Goal: Task Accomplishment & Management: Complete application form

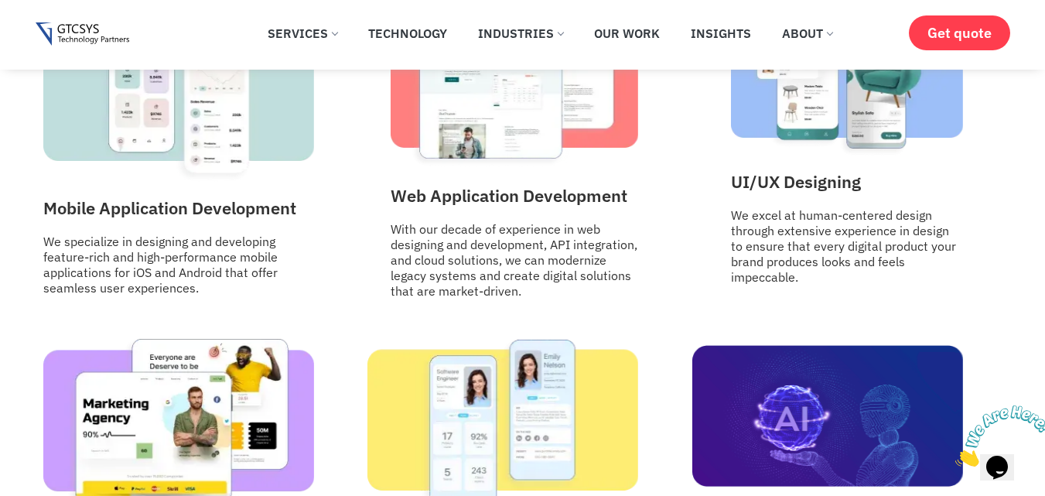
scroll to position [2088, 0]
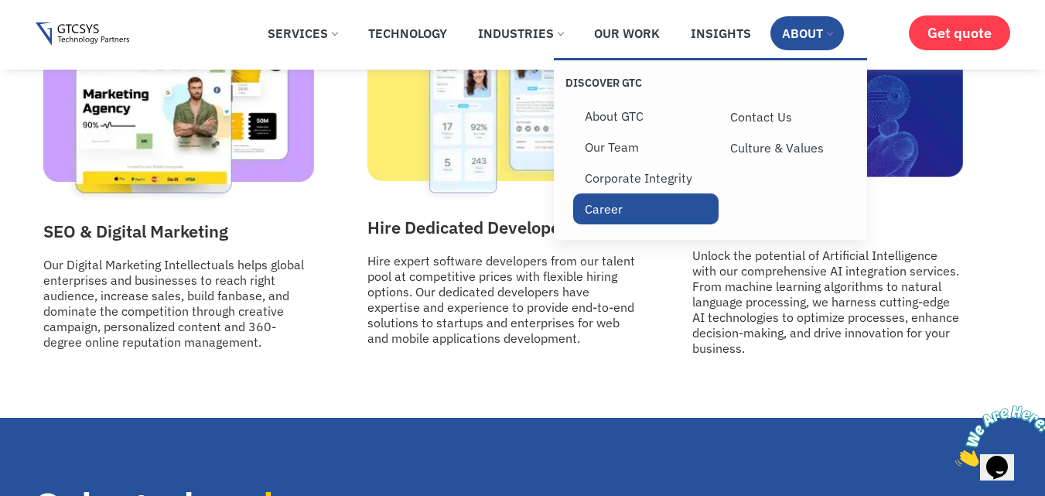
click at [613, 208] on link "Career" at bounding box center [645, 208] width 145 height 31
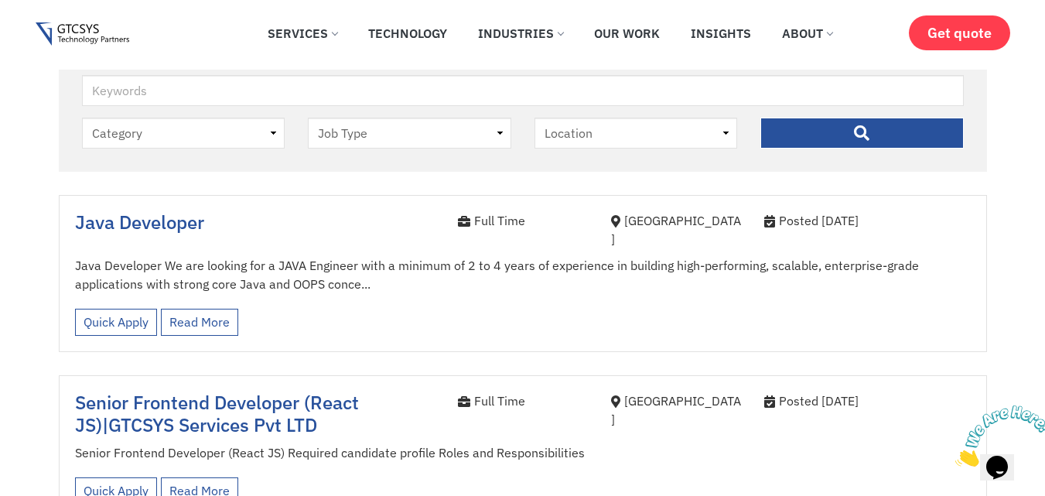
click at [347, 261] on p "Java Developer We are looking for a JAVA Engineer with a minimum of 2 to 4 year…" at bounding box center [523, 274] width 896 height 37
click at [366, 275] on p "Java Developer We are looking for a JAVA Engineer with a minimum of 2 to 4 year…" at bounding box center [523, 274] width 896 height 37
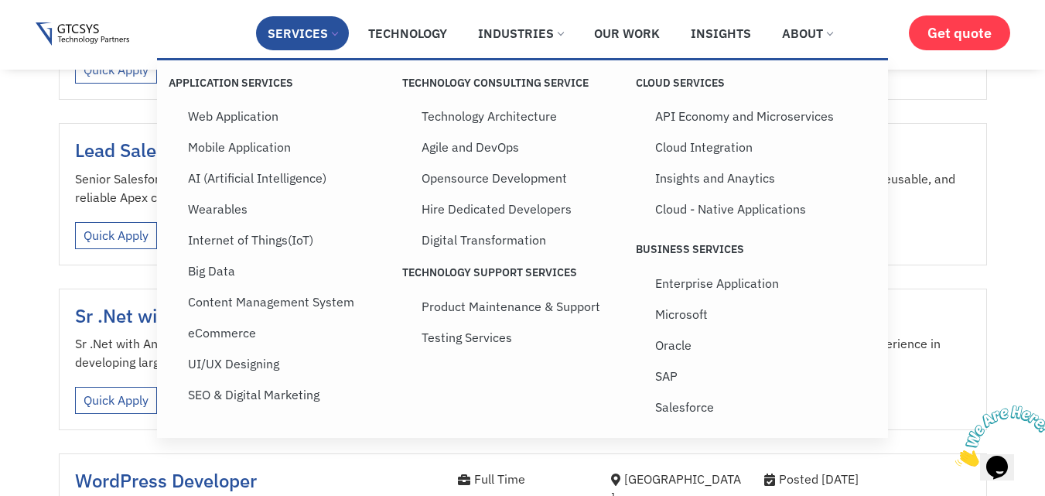
scroll to position [2166, 0]
